Goal: Task Accomplishment & Management: Use online tool/utility

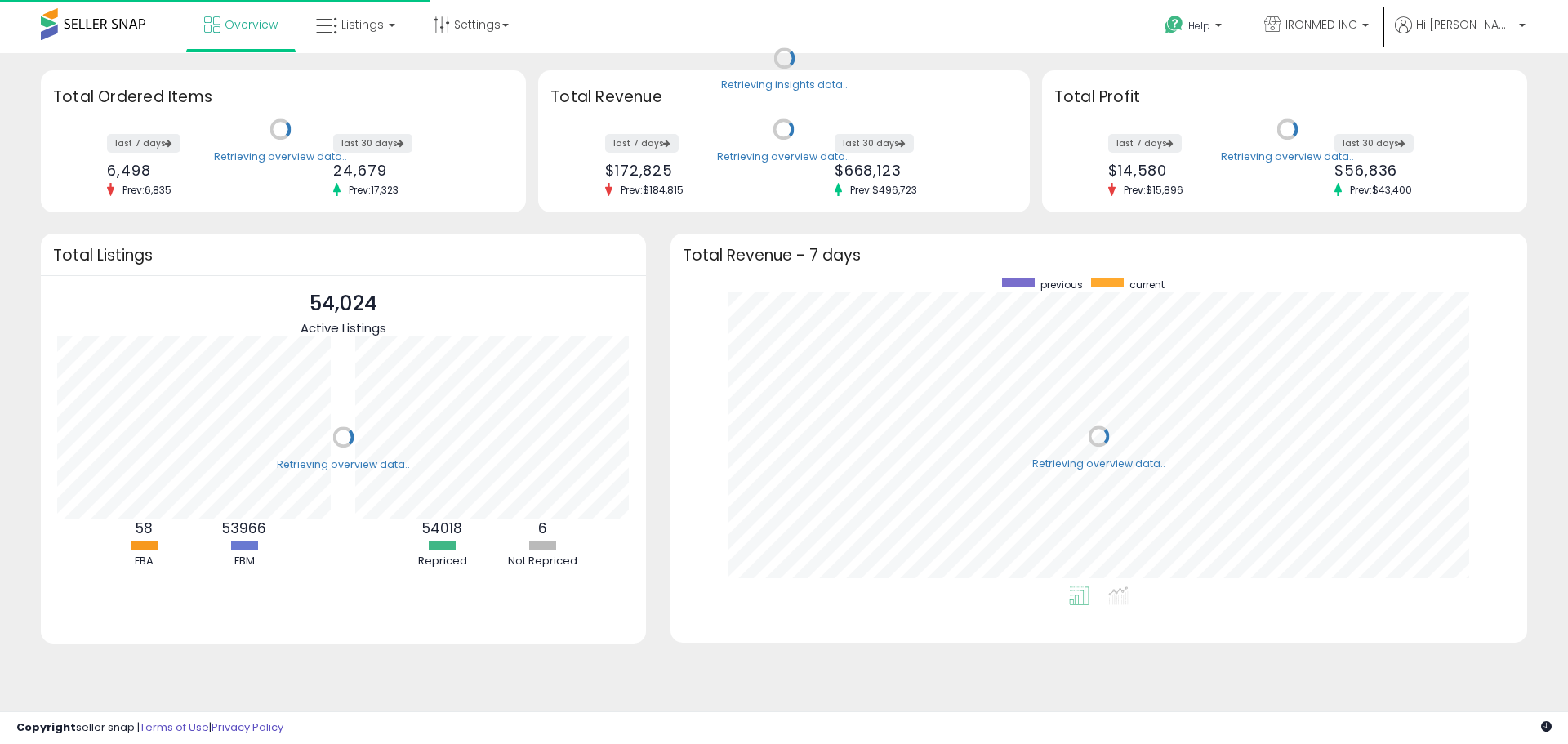
scroll to position [309, 825]
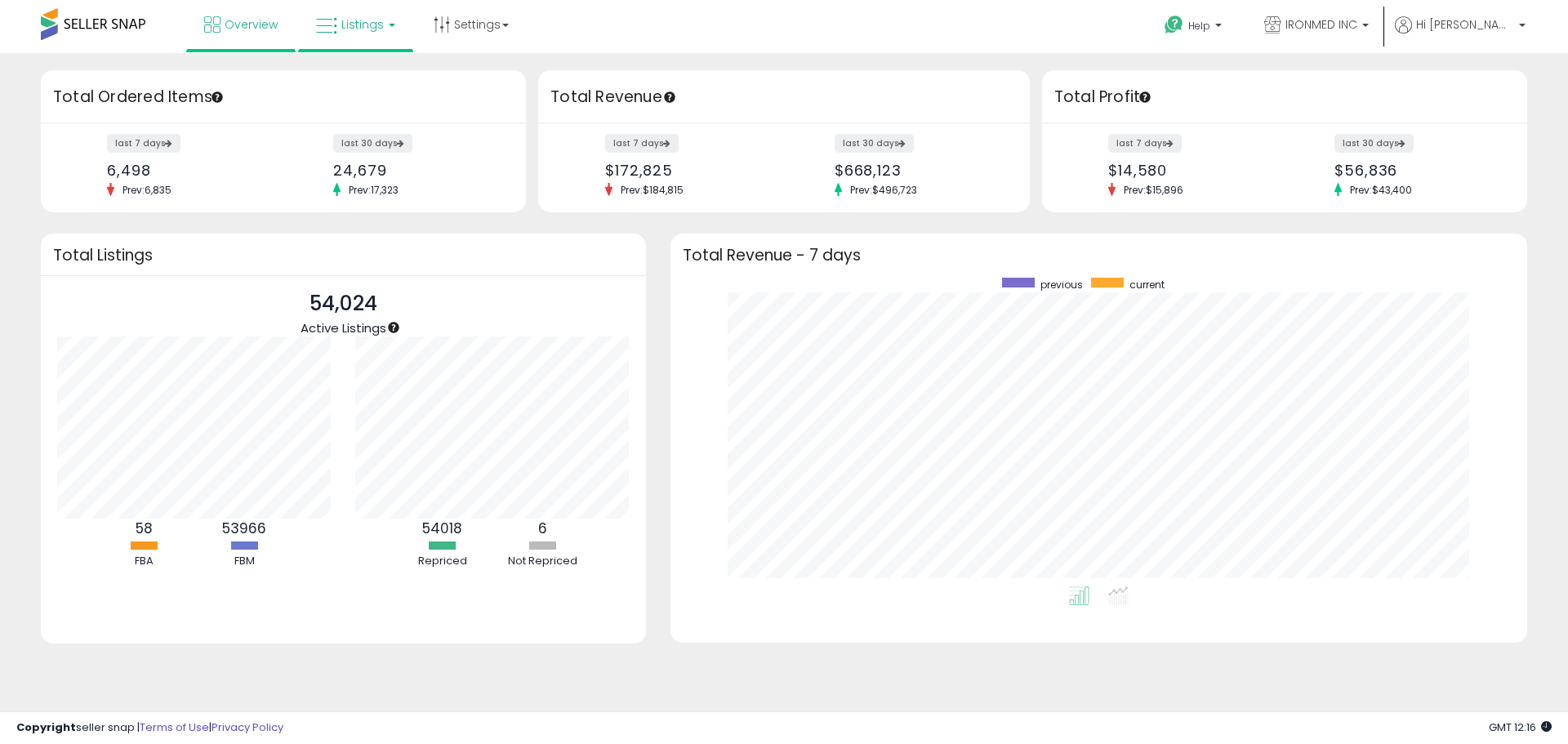
click at [310, 31] on link "Listings" at bounding box center [356, 24] width 104 height 49
click at [362, 93] on link at bounding box center [367, 84] width 113 height 32
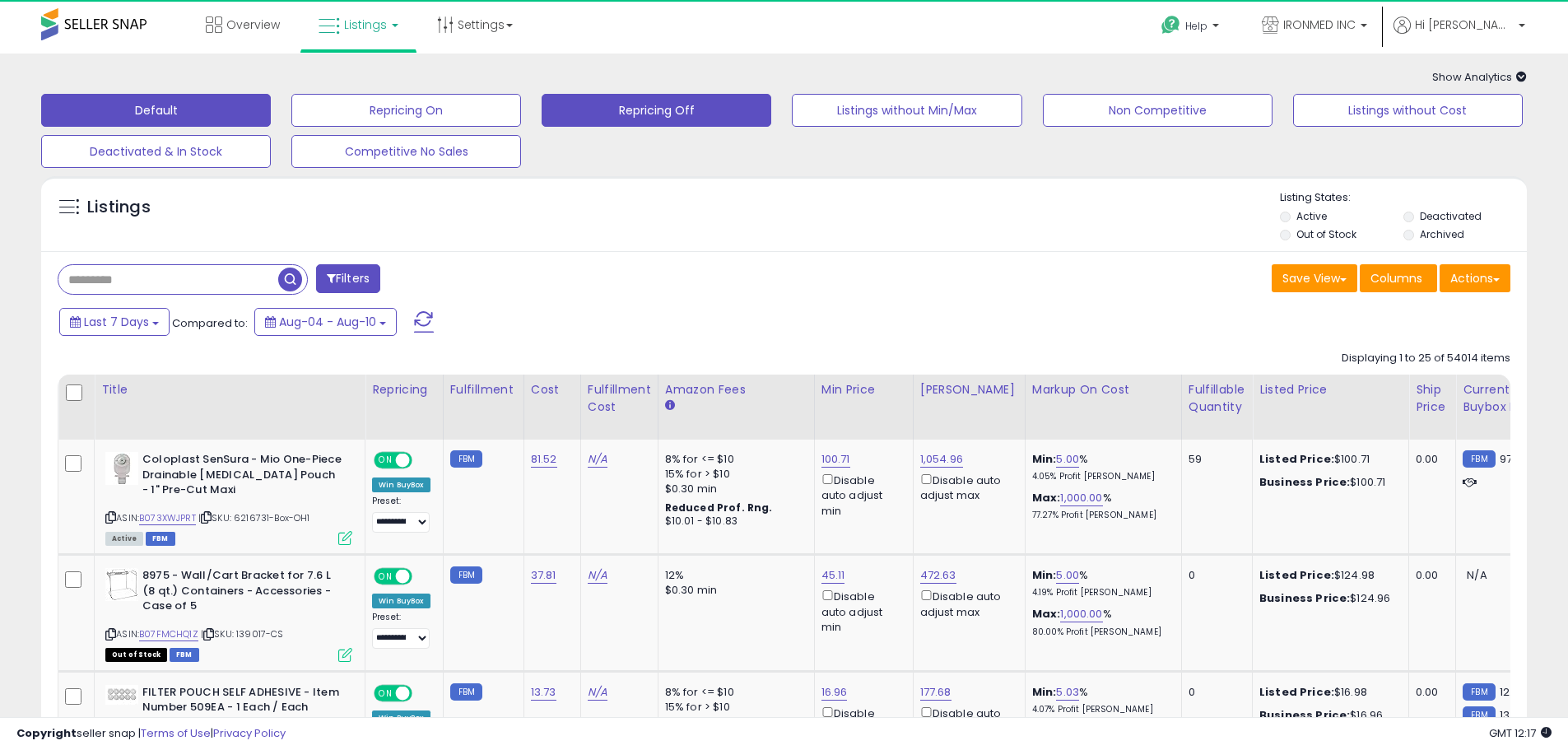
click at [521, 94] on button "Repricing Off" at bounding box center [406, 110] width 229 height 33
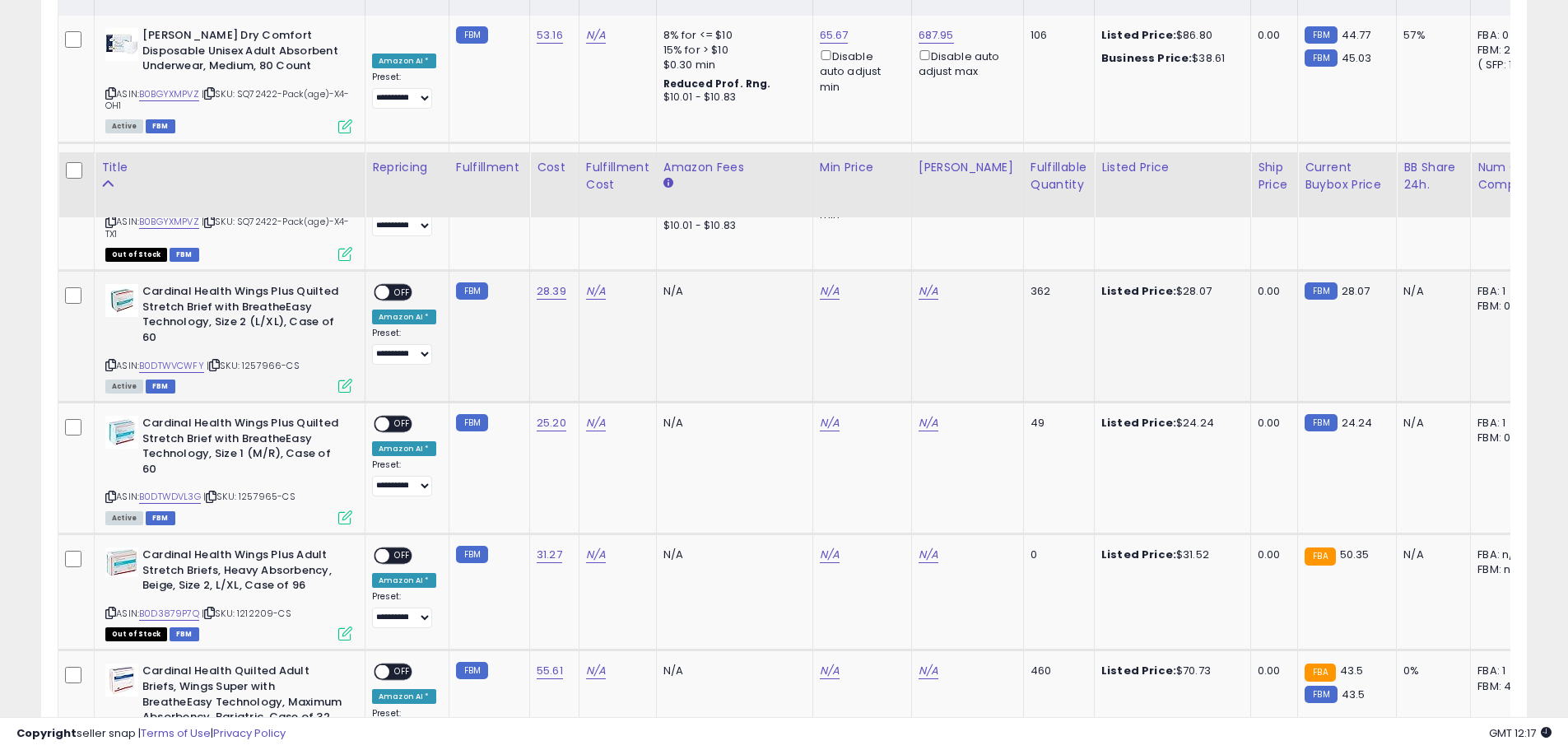
scroll to position [165, 0]
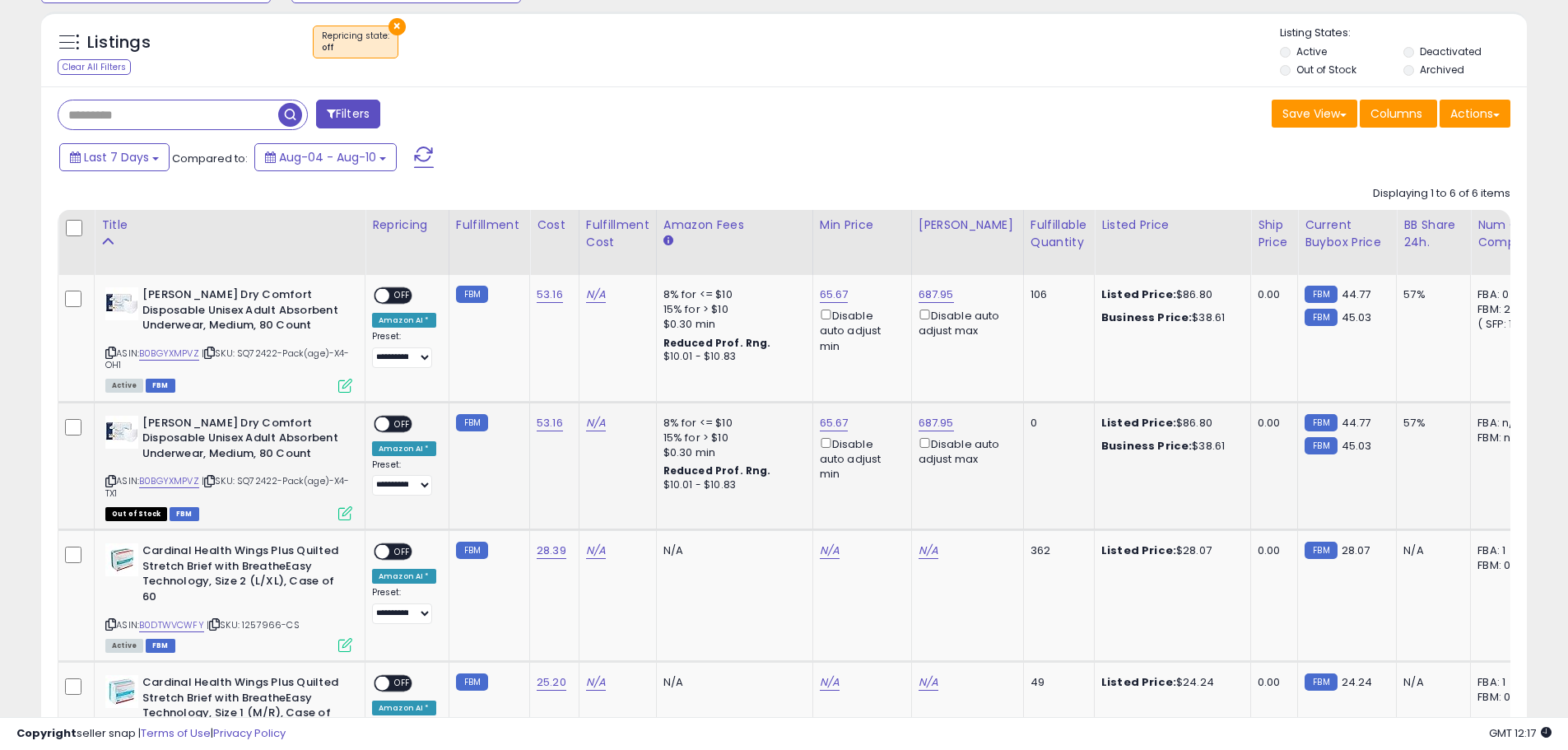
click at [81, 425] on td at bounding box center [76, 466] width 36 height 128
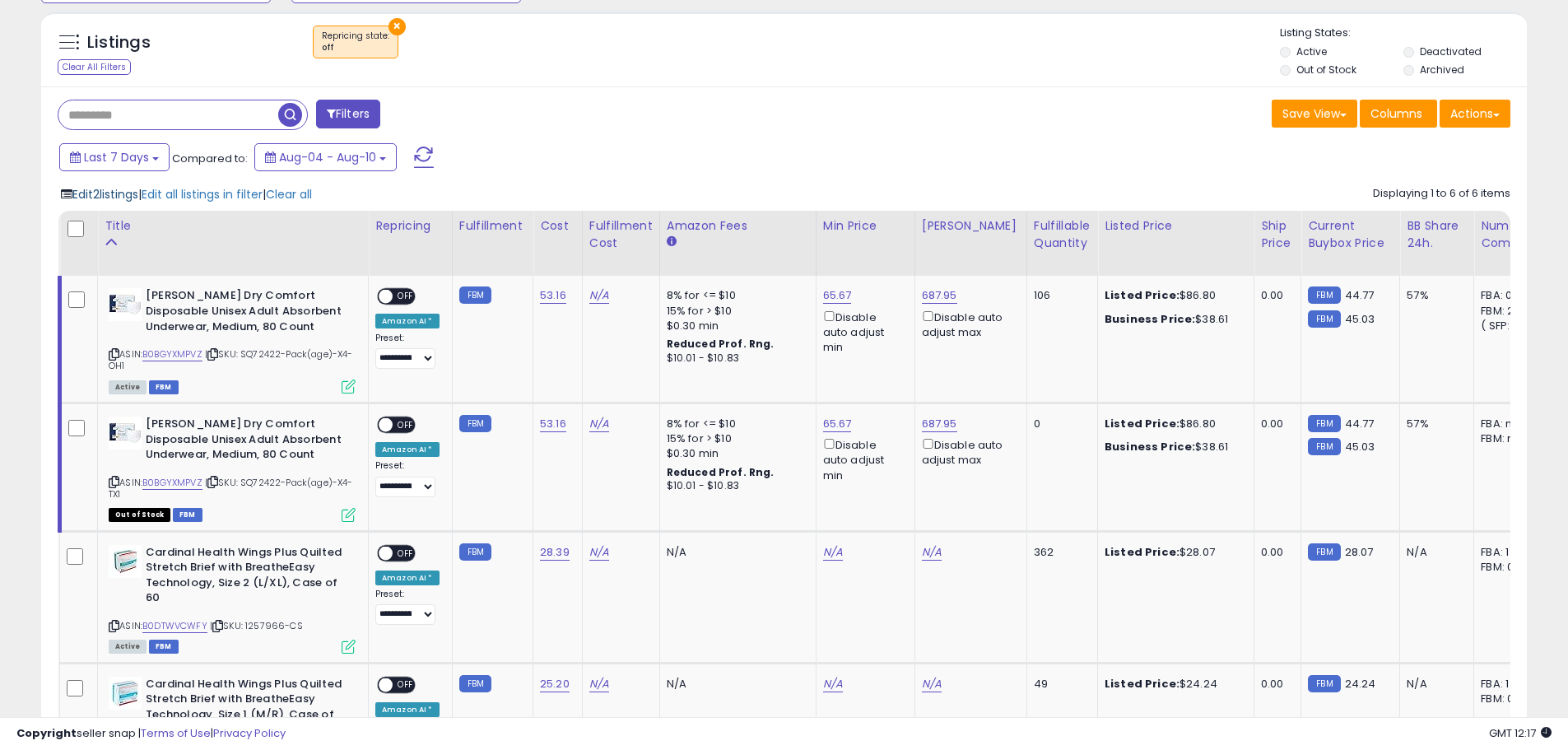
click at [133, 198] on span "Edit 2 listings" at bounding box center [105, 194] width 66 height 16
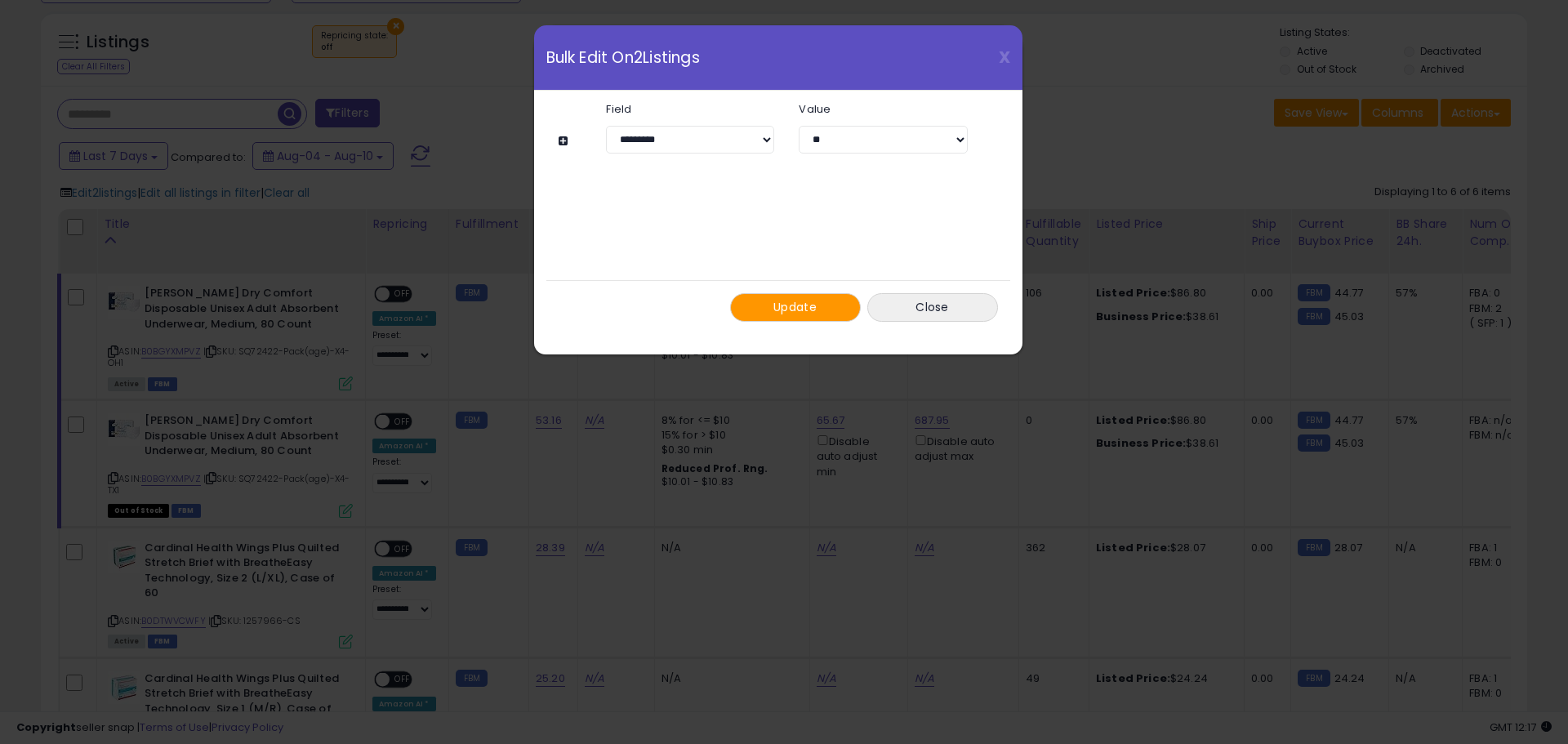
click at [564, 138] on button at bounding box center [565, 141] width 14 height 12
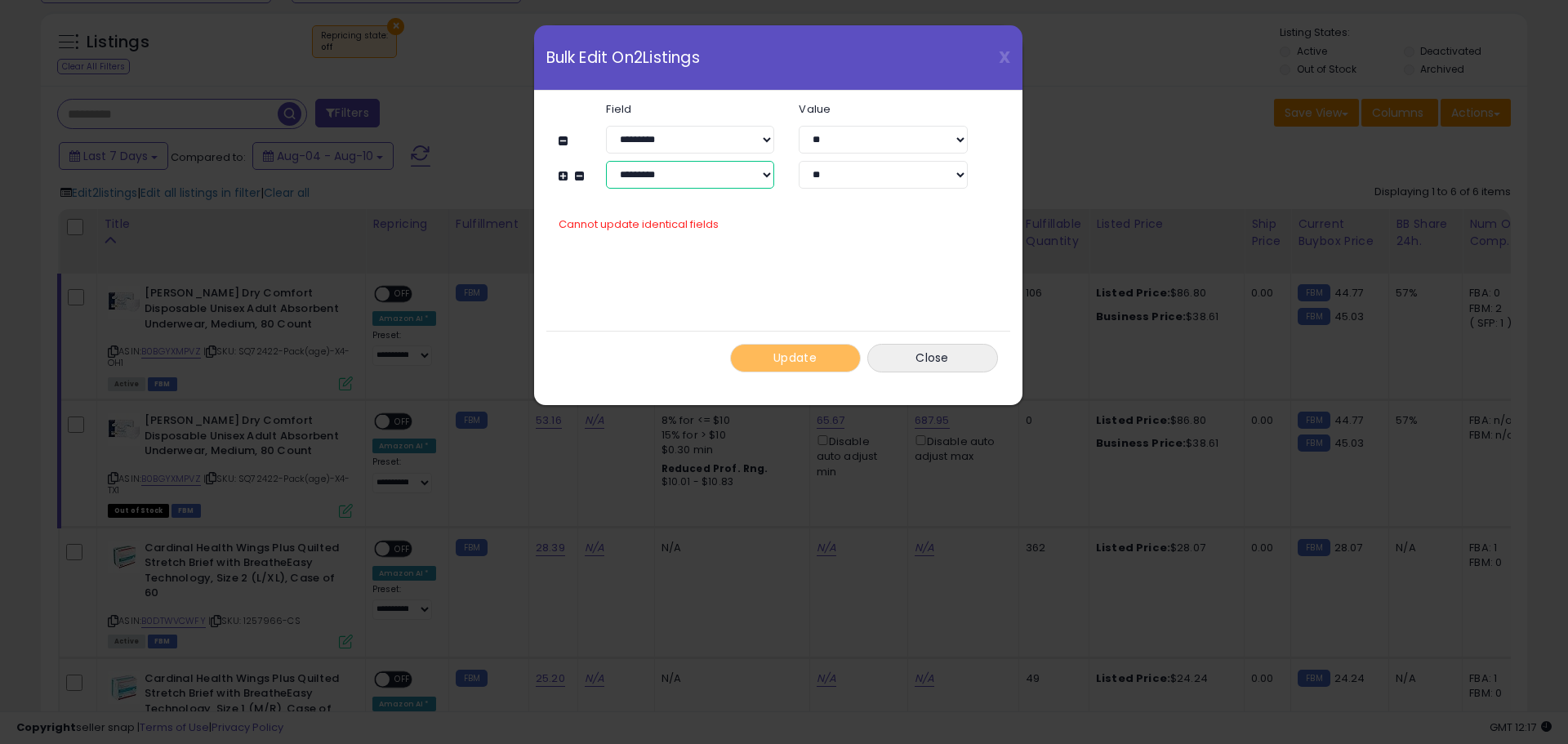
click at [676, 167] on select "**********" at bounding box center [690, 175] width 168 height 28
select select "**********"
click at [606, 161] on select "**********" at bounding box center [690, 175] width 168 height 28
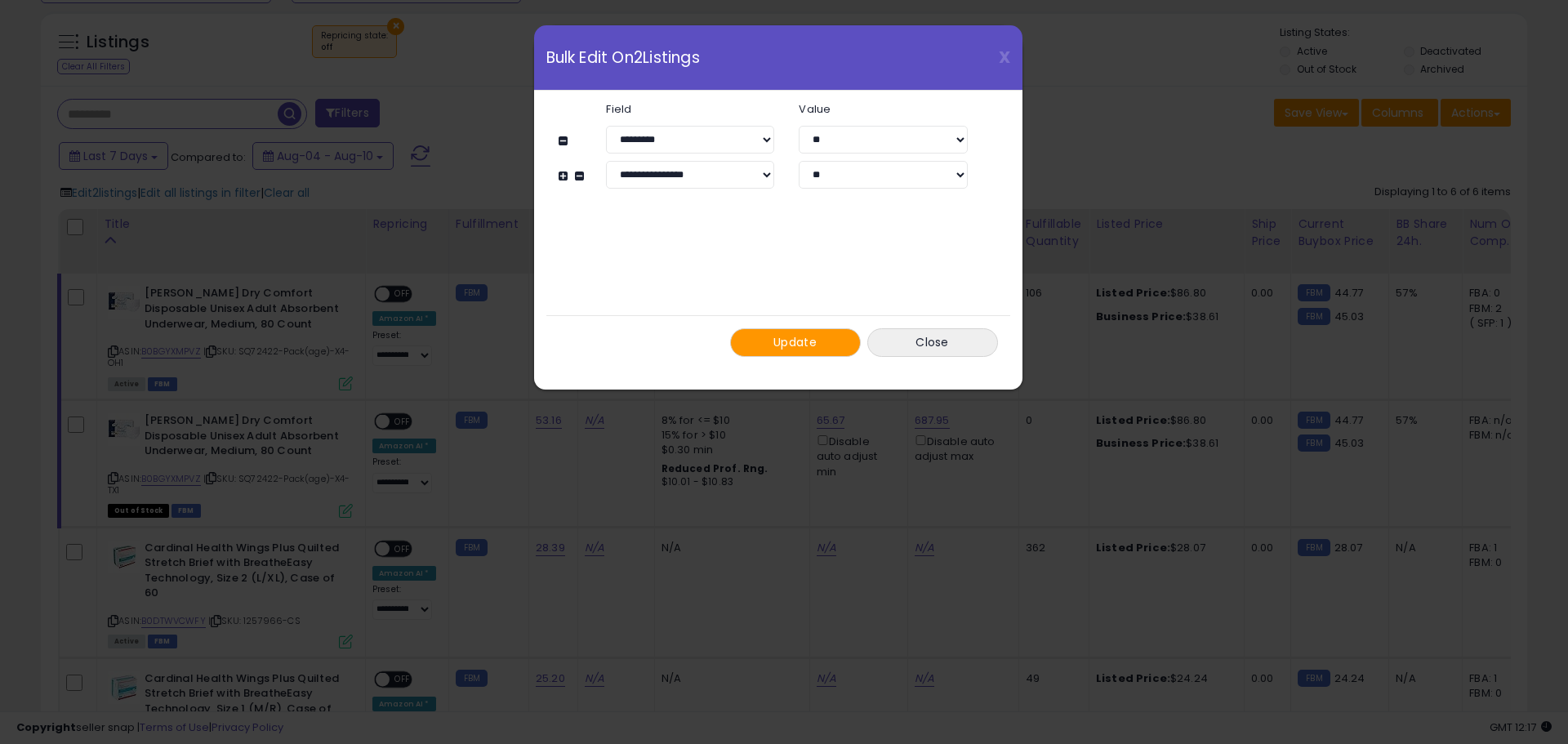
click at [799, 340] on span "Update" at bounding box center [795, 342] width 43 height 16
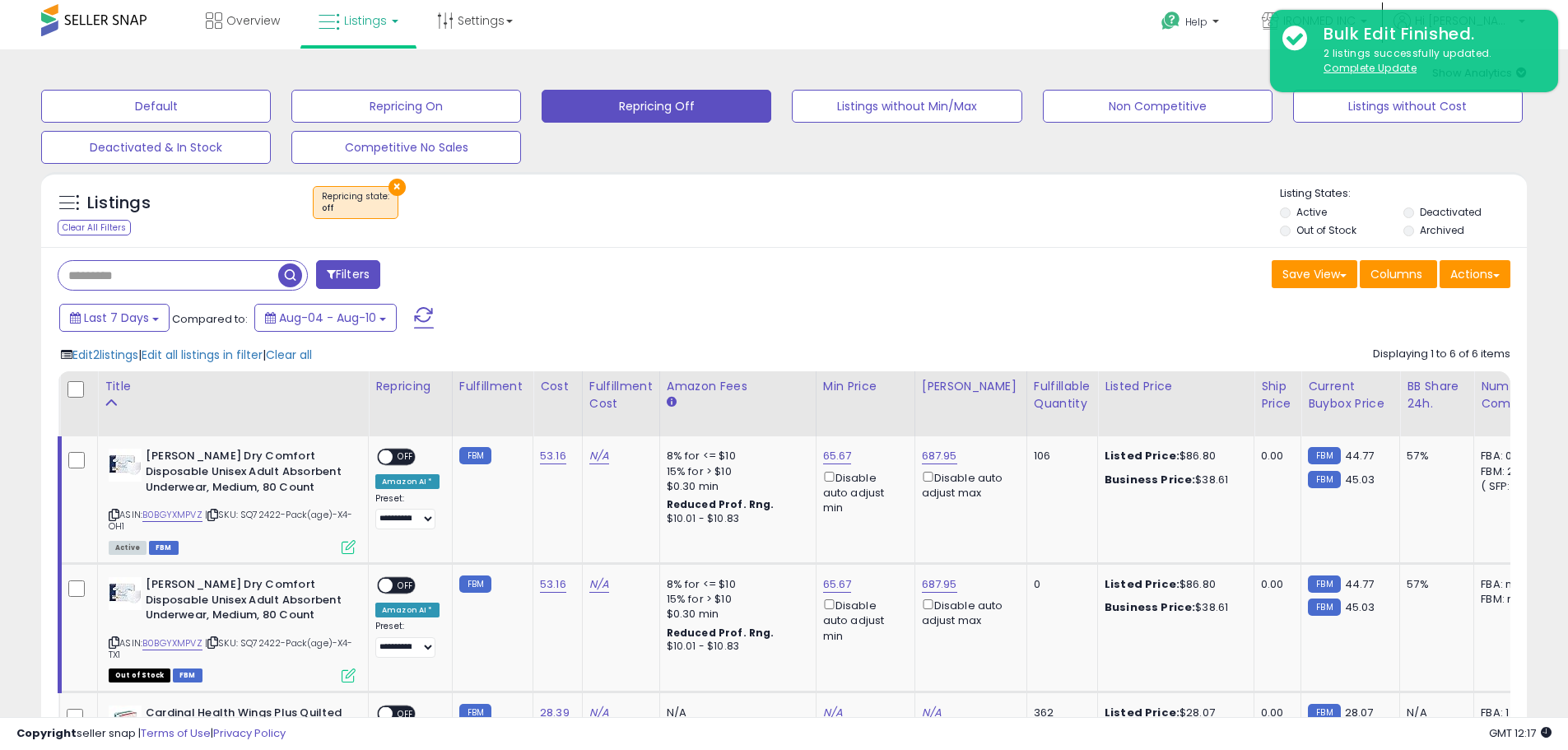
scroll to position [0, 0]
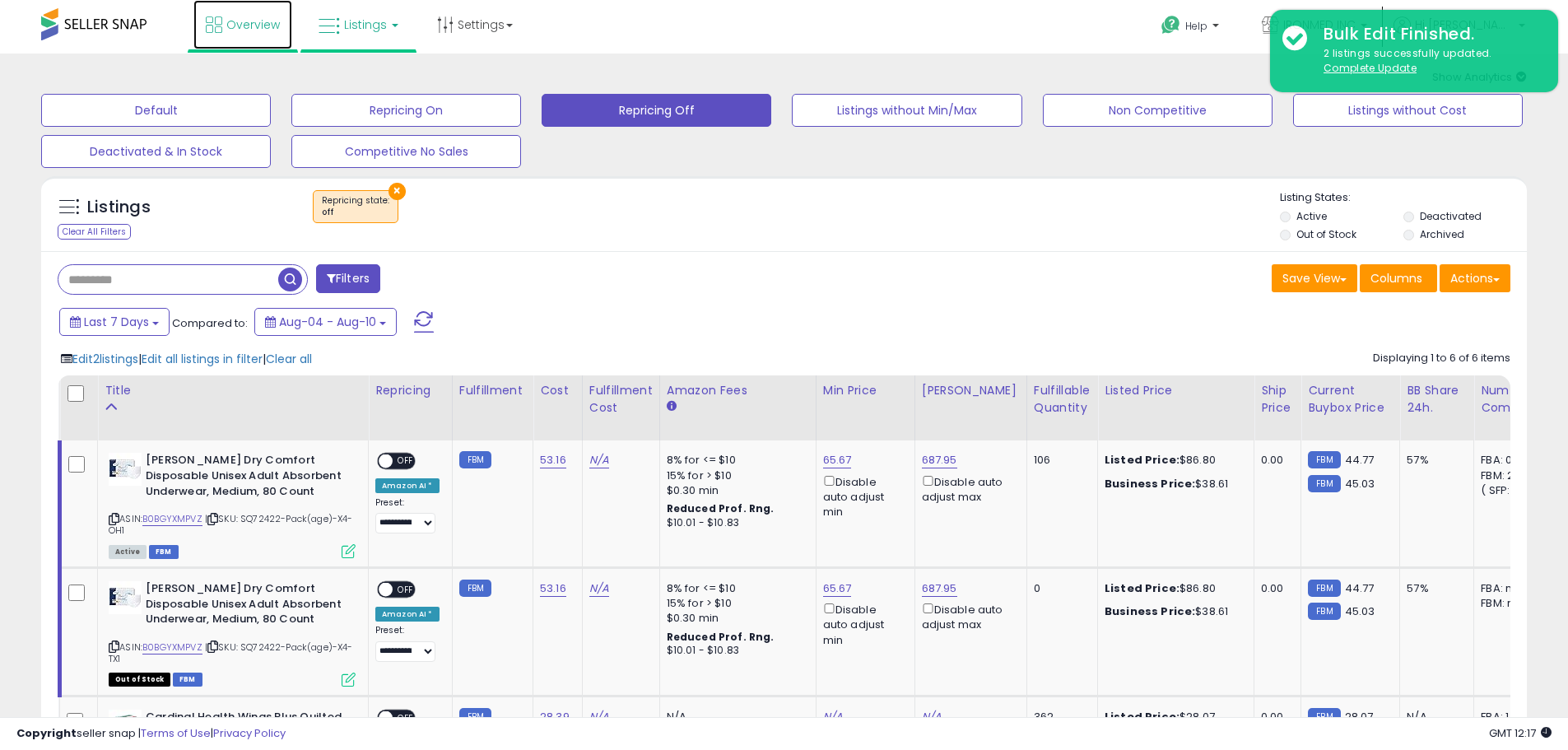
click at [258, 20] on span "Overview" at bounding box center [253, 24] width 53 height 16
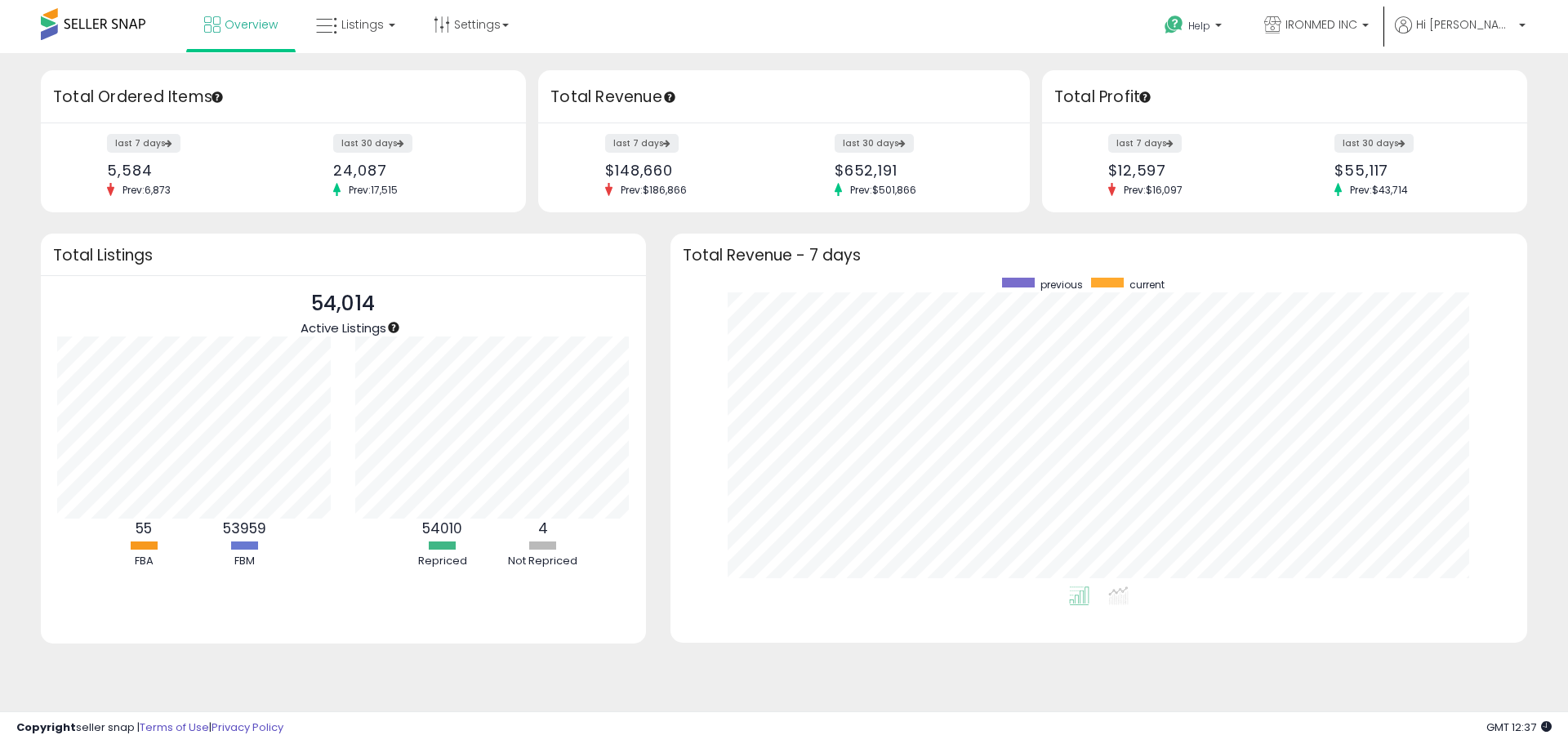
scroll to position [309, 825]
click at [136, 20] on span at bounding box center [93, 24] width 105 height 32
click at [327, 27] on icon at bounding box center [327, 26] width 21 height 21
click at [361, 89] on icon at bounding box center [367, 80] width 71 height 21
